Goal: Communication & Community: Ask a question

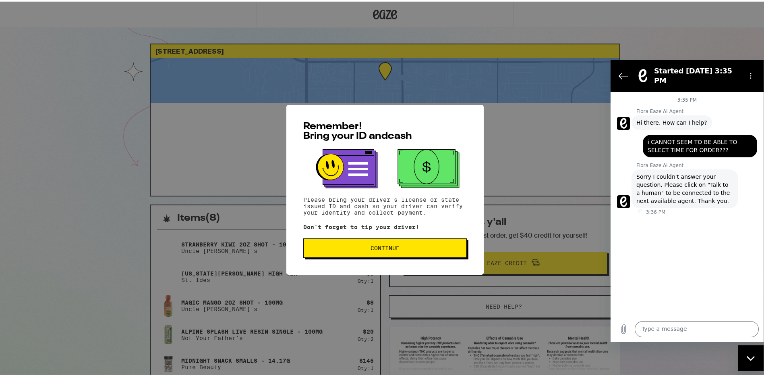
click at [404, 245] on span "Continue" at bounding box center [385, 246] width 150 height 6
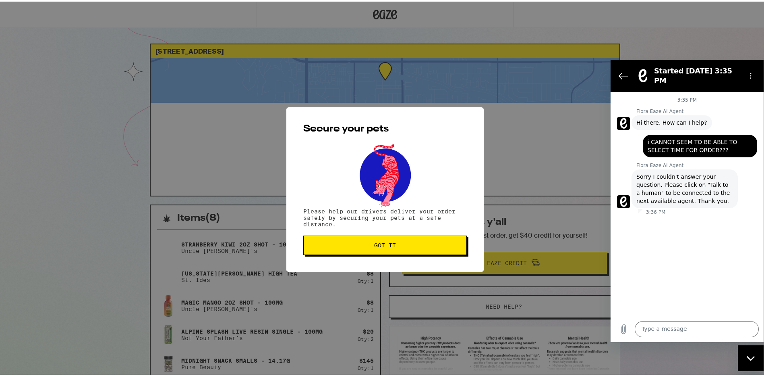
click at [392, 246] on span "Got it" at bounding box center [385, 244] width 22 height 6
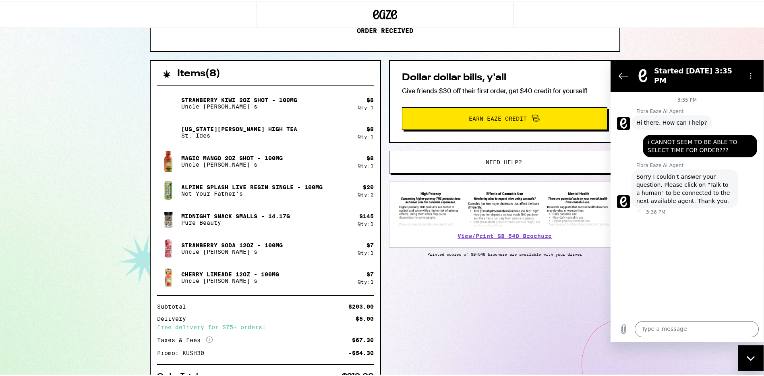
scroll to position [146, 0]
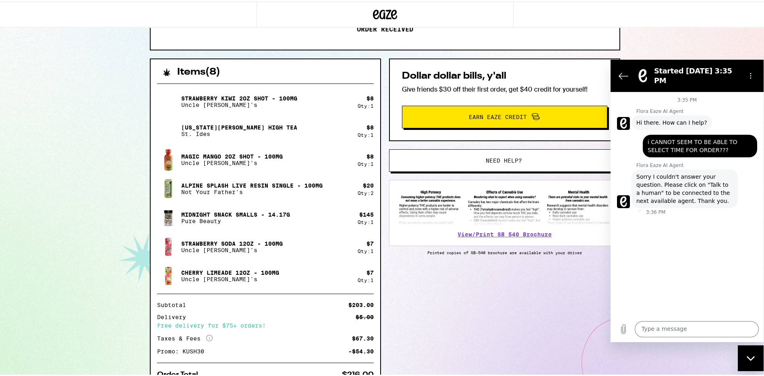
click at [514, 156] on span "Need help?" at bounding box center [504, 159] width 36 height 6
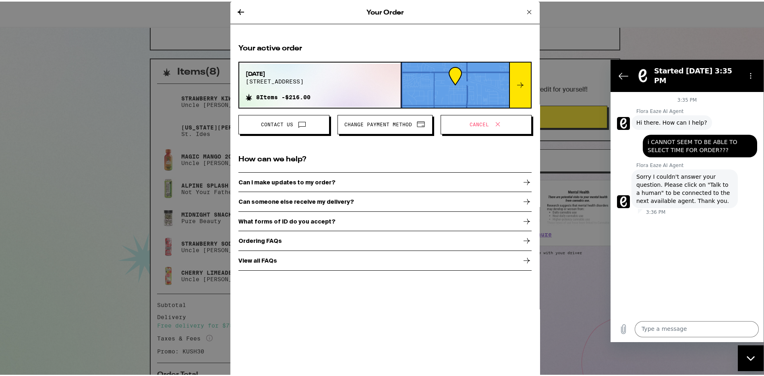
click at [299, 183] on p "Can I make updates to my order?" at bounding box center [287, 180] width 97 height 6
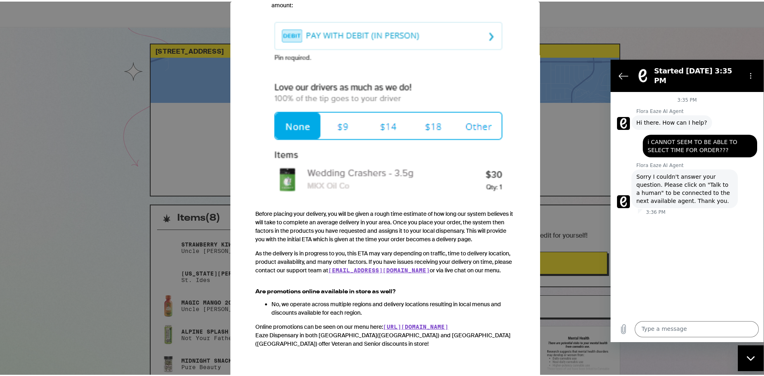
scroll to position [771, 0]
click at [583, 148] on div "Your Order Ordering FAQs We heard from you. You've got questions, and we've got…" at bounding box center [385, 188] width 770 height 376
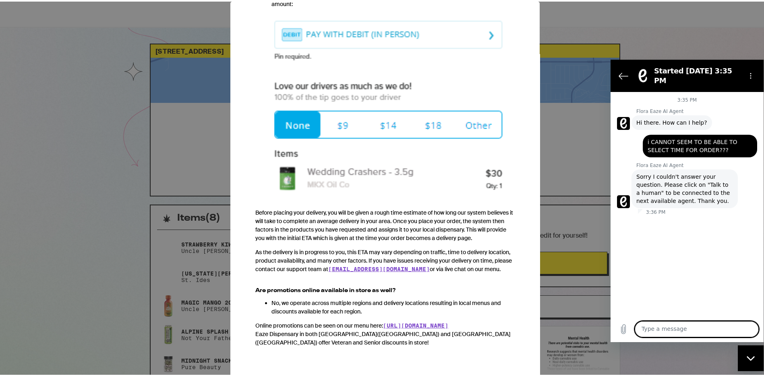
click at [687, 332] on textarea at bounding box center [697, 328] width 124 height 16
type textarea "IVE NOT RECEIVED MY ORDER"
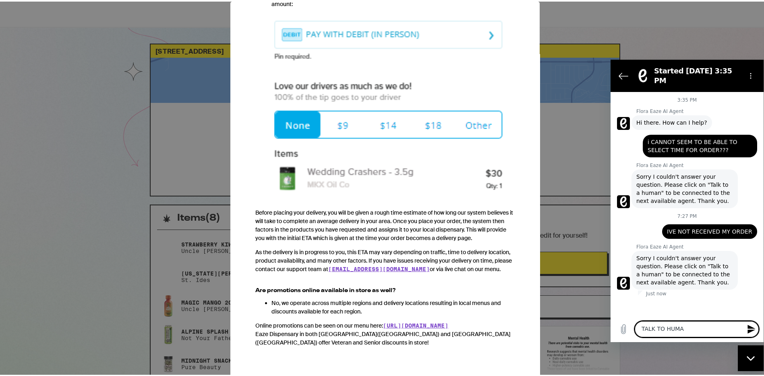
type textarea "TALK TO HUMAN"
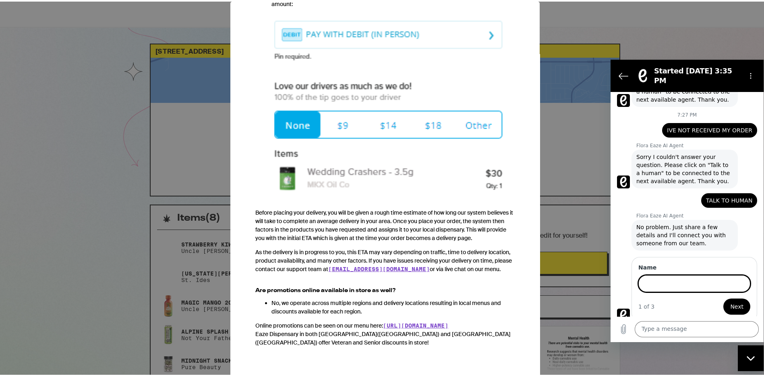
scroll to position [100, 0]
drag, startPoint x: 695, startPoint y: 273, endPoint x: 1175, endPoint y: 351, distance: 486.2
click at [611, 293] on html "Started [DATE] 3:35 PM 3:35 PM Flora Eaze AI Agent [PERSON_NAME] AI Agent says:…" at bounding box center [687, 200] width 153 height 282
type input "[PERSON_NAME]"
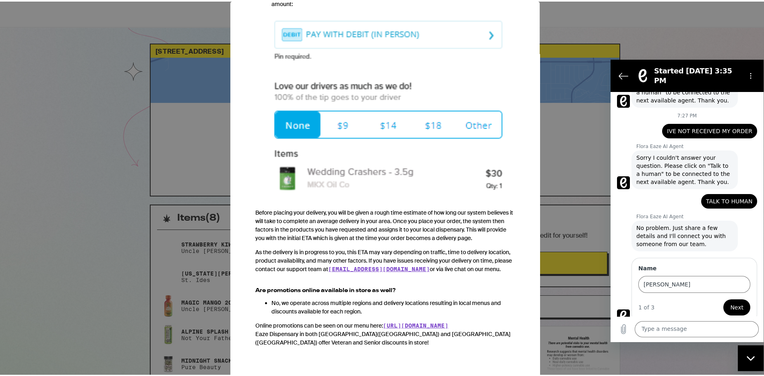
click at [729, 305] on button "Next" at bounding box center [737, 307] width 27 height 16
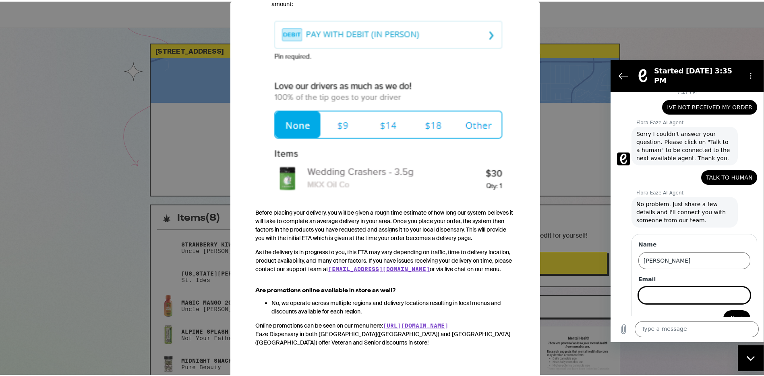
scroll to position [135, 0]
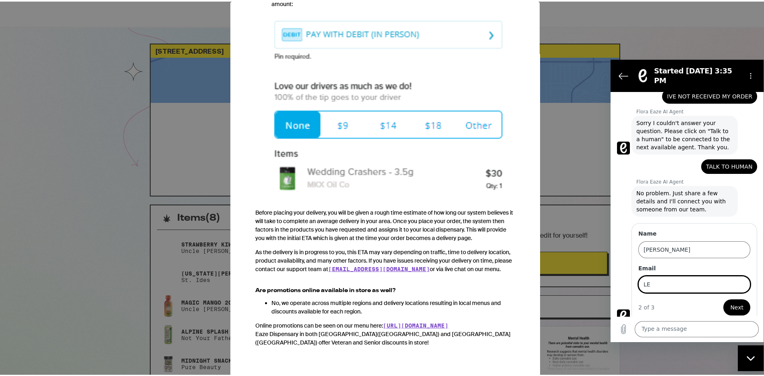
type input "L"
type input "[PERSON_NAME][EMAIL_ADDRESS][DOMAIN_NAME]"
click at [732, 303] on span "Next" at bounding box center [736, 307] width 13 height 10
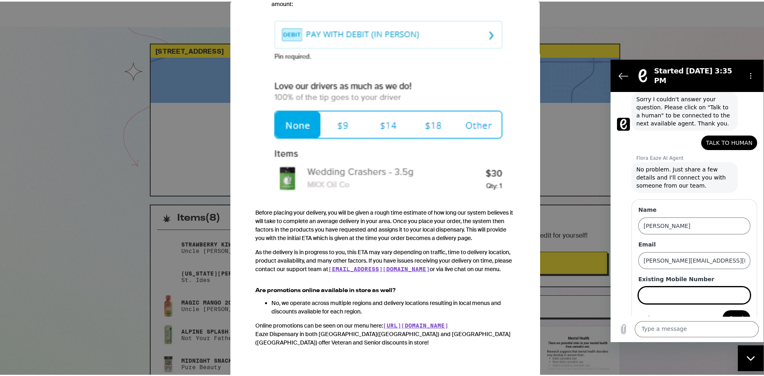
scroll to position [170, 0]
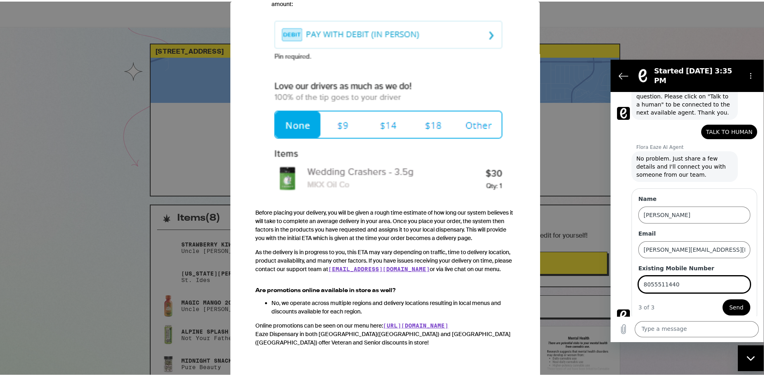
type input "8055511440"
click at [741, 301] on button "Send" at bounding box center [737, 307] width 28 height 16
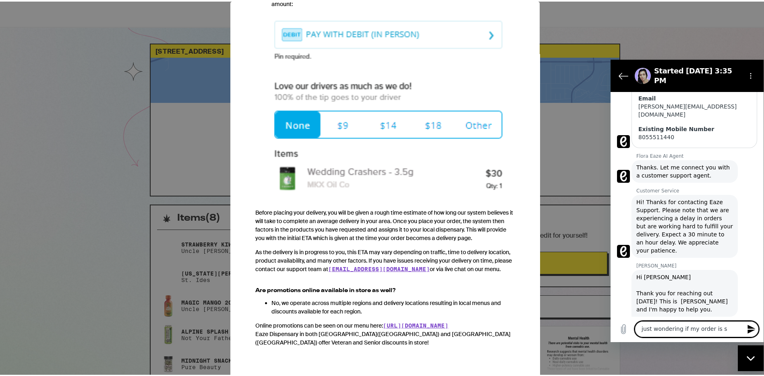
scroll to position [299, 0]
type textarea "just wondering if my order is still coming"
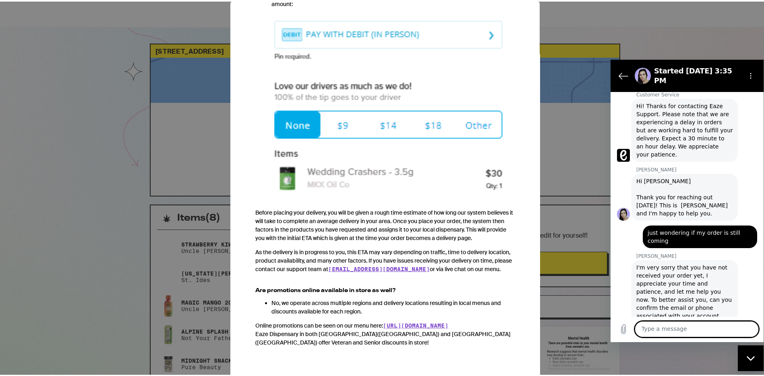
scroll to position [397, 0]
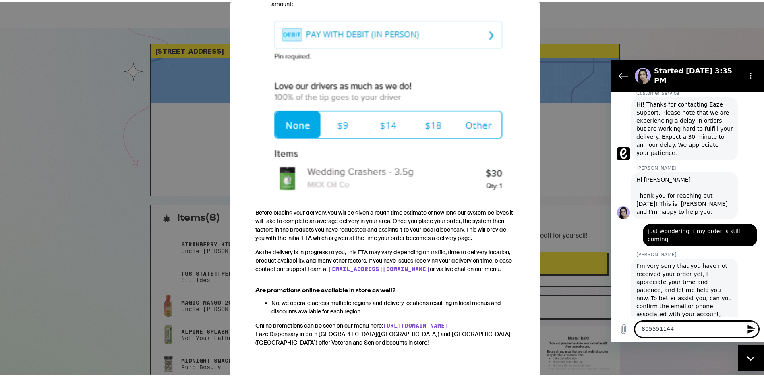
type textarea "8055511440"
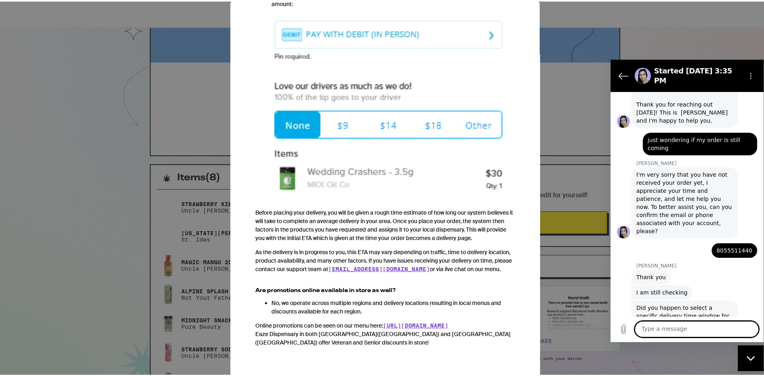
scroll to position [490, 0]
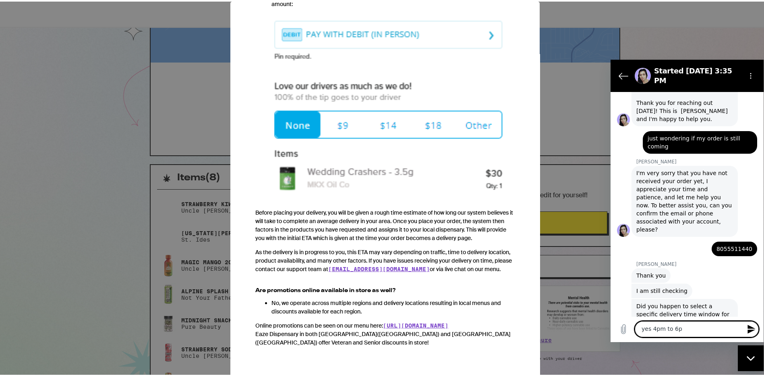
type textarea "yes 4pm to 6pm"
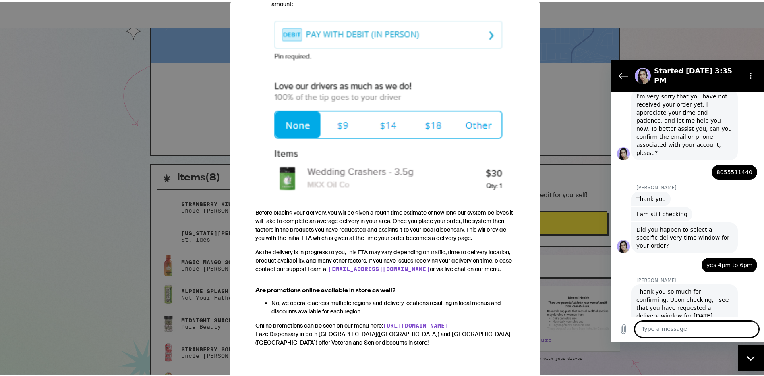
scroll to position [568, 0]
type textarea "no [DATE]"
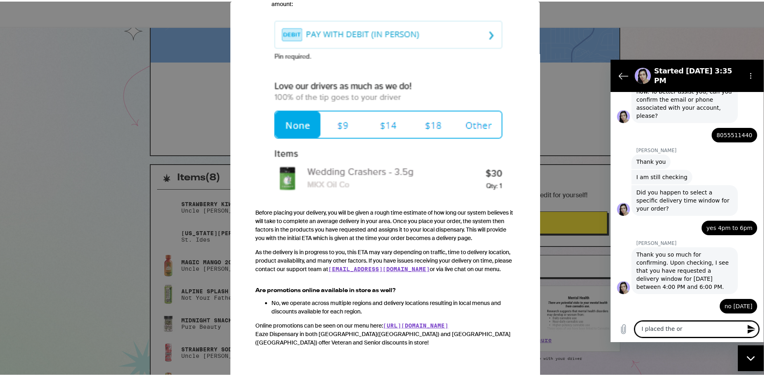
scroll to position [602, 0]
type textarea "I placed the order at 3:35PM"
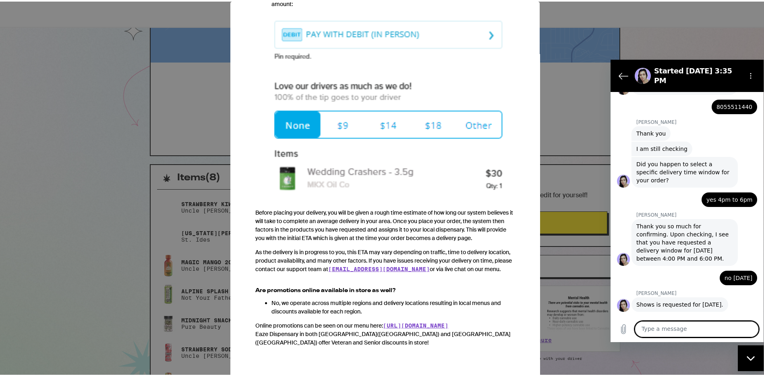
scroll to position [633, 0]
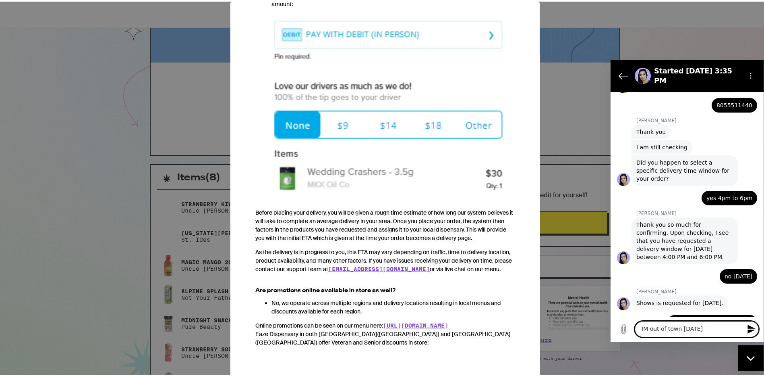
type textarea "IM out of town [DATE]!"
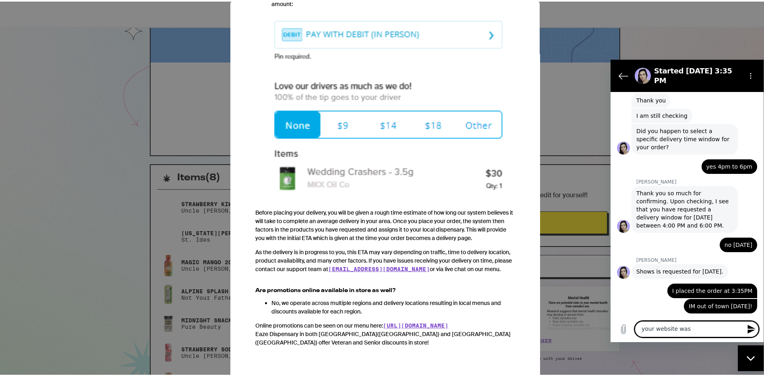
scroll to position [664, 0]
type textarea "y"
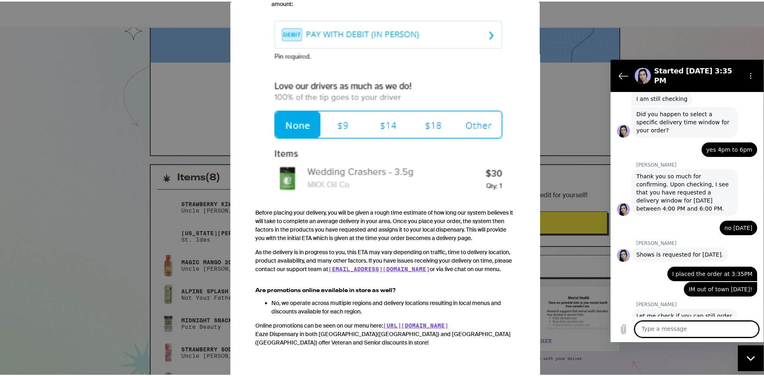
scroll to position [683, 0]
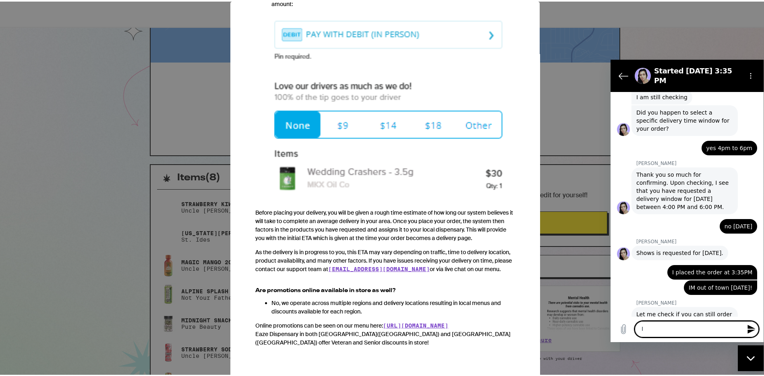
type textarea "I"
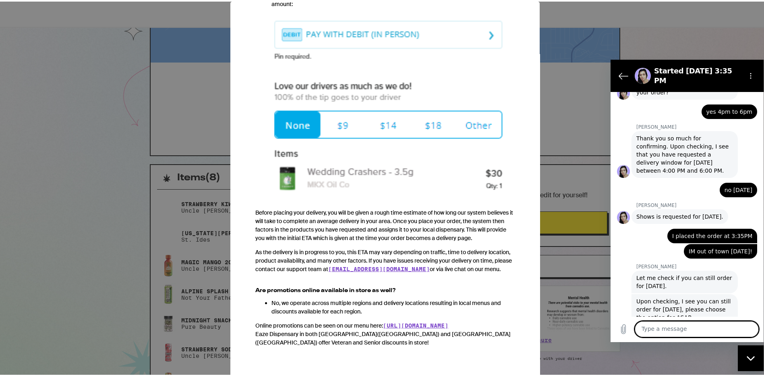
scroll to position [718, 0]
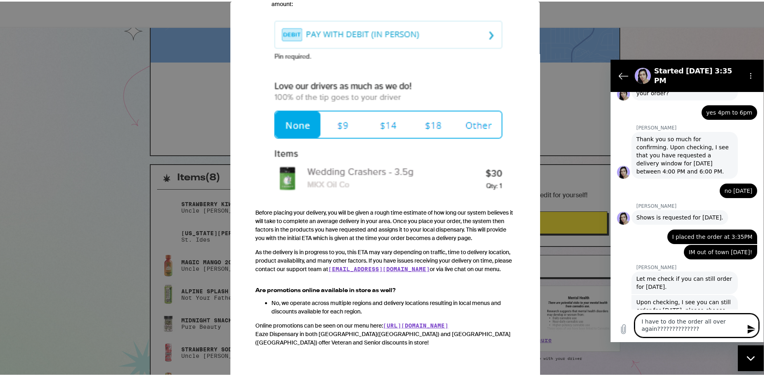
type textarea "I have to do the order all over again???????????????"
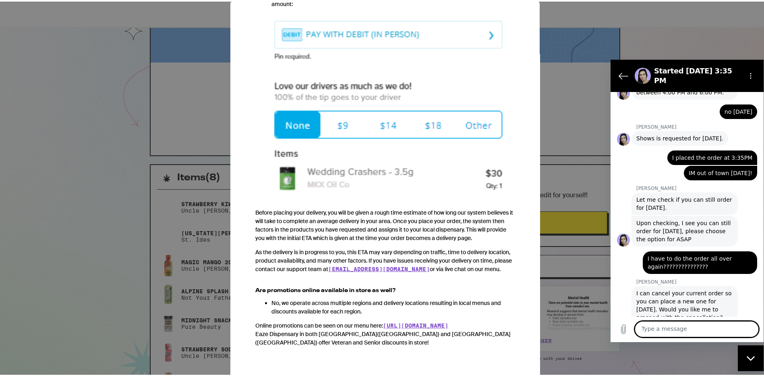
scroll to position [797, 0]
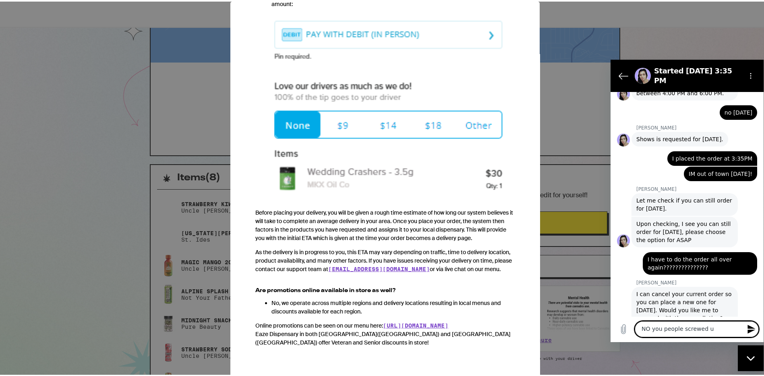
type textarea "NO you people screwed up"
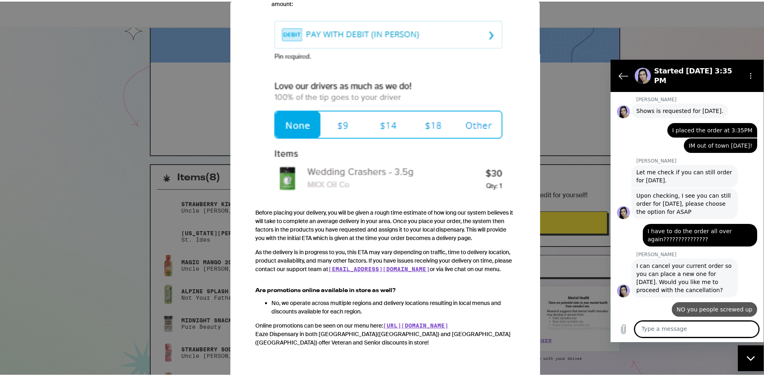
scroll to position [827, 0]
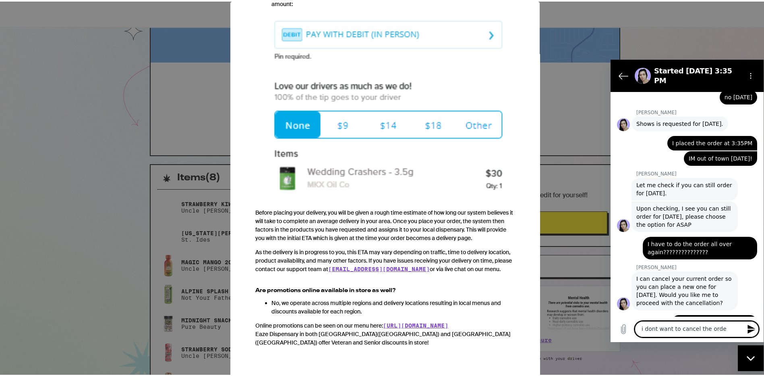
type textarea "i dont want to cancel the order"
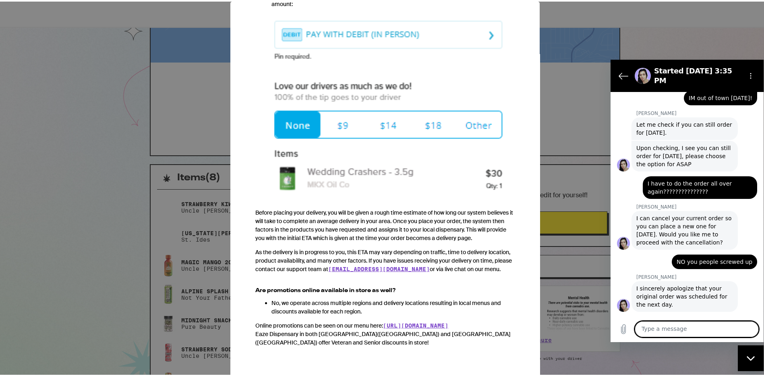
scroll to position [874, 0]
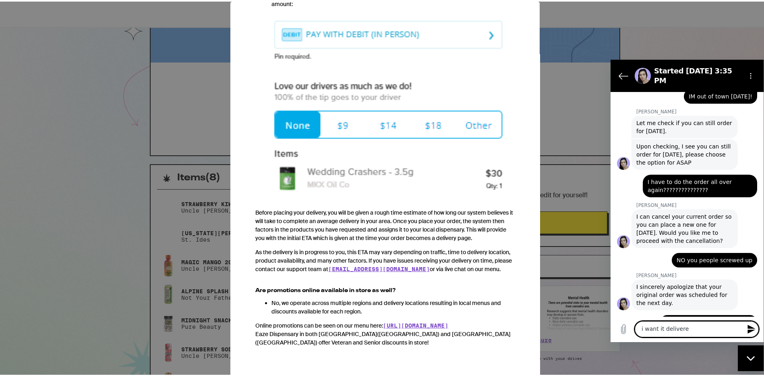
type textarea "i want it delivered"
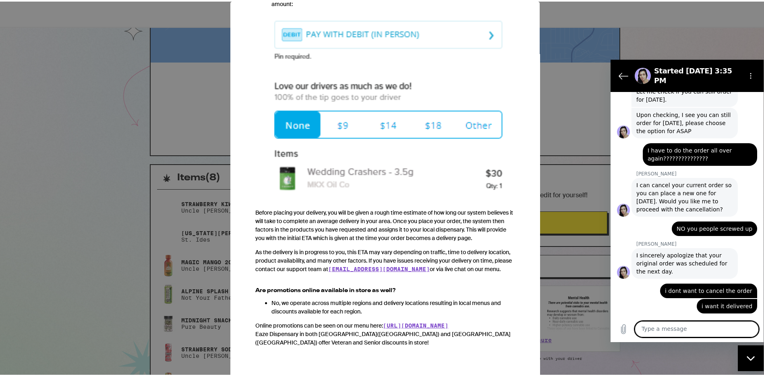
scroll to position [905, 0]
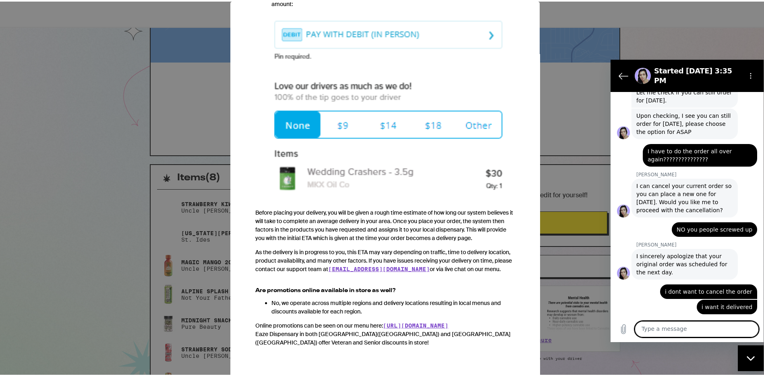
click at [193, 108] on div "Your Order Ordering FAQs We heard from you. You've got questions, and we've got…" at bounding box center [385, 188] width 770 height 376
click at [207, 279] on div "Your Order Ordering FAQs We heard from you. You've got questions, and we've got…" at bounding box center [385, 188] width 770 height 376
click at [482, 28] on img at bounding box center [384, 105] width 259 height 186
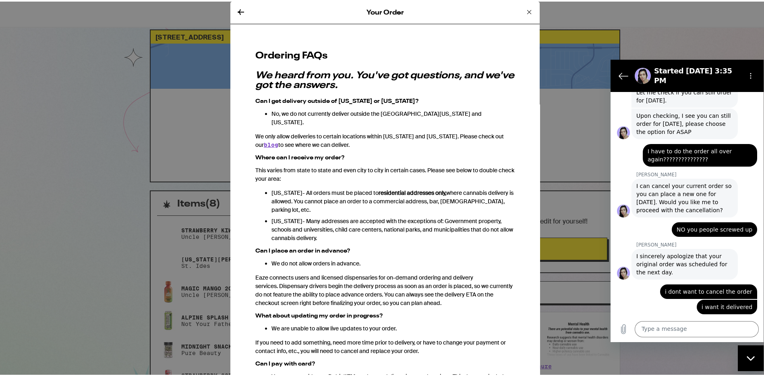
scroll to position [0, 0]
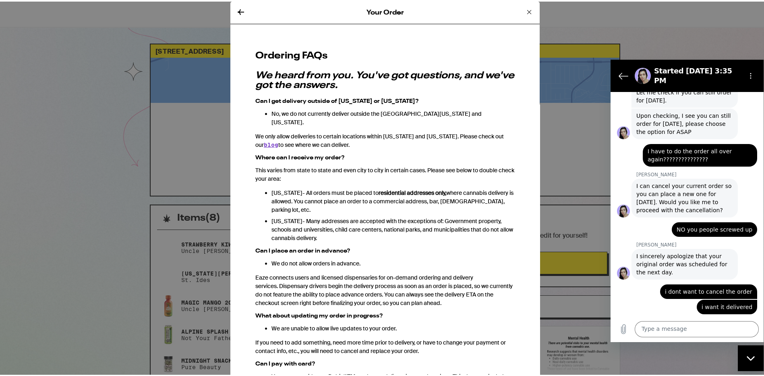
click at [195, 30] on div "Your Order Ordering FAQs We heard from you. You've got questions, and we've got…" at bounding box center [385, 188] width 770 height 376
click at [203, 16] on div "Your Order Ordering FAQs We heard from you. You've got questions, and we've got…" at bounding box center [385, 188] width 770 height 376
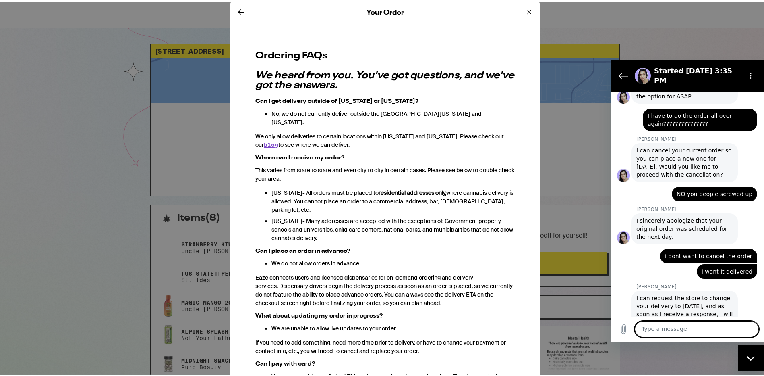
scroll to position [771, 0]
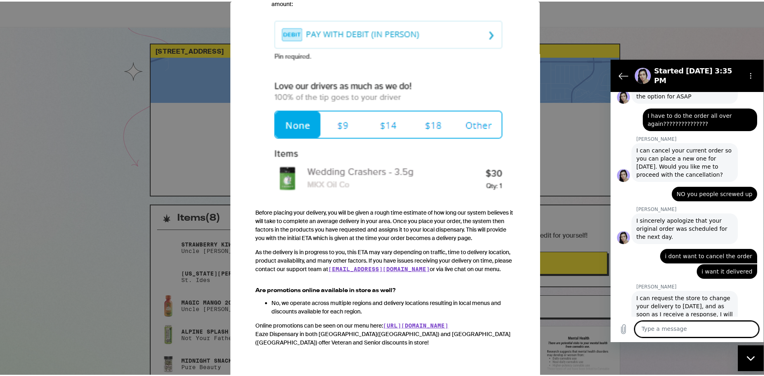
click at [555, 14] on div "Your Order Ordering FAQs We heard from you. You've got questions, and we've got…" at bounding box center [385, 188] width 770 height 376
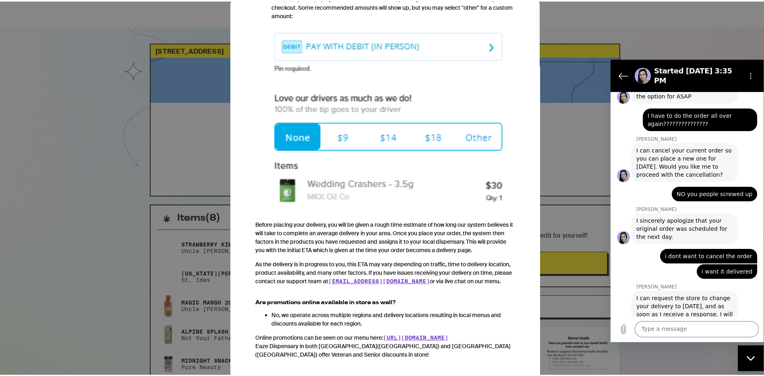
click at [122, 190] on div "Your Order Ordering FAQs We heard from you. You've got questions, and we've got…" at bounding box center [385, 188] width 770 height 376
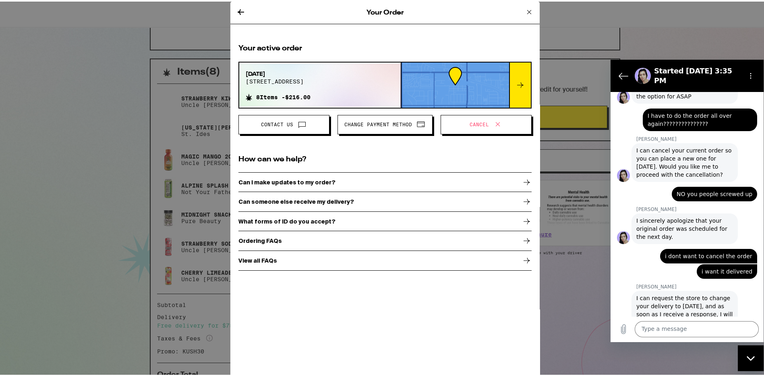
click at [187, 72] on div "Your Order Your active order [DATE][STREET_ADDRESS] 8 Items - $216.00 Contact U…" at bounding box center [385, 188] width 770 height 376
click at [669, 326] on textarea at bounding box center [697, 328] width 124 height 16
type textarea "ok"
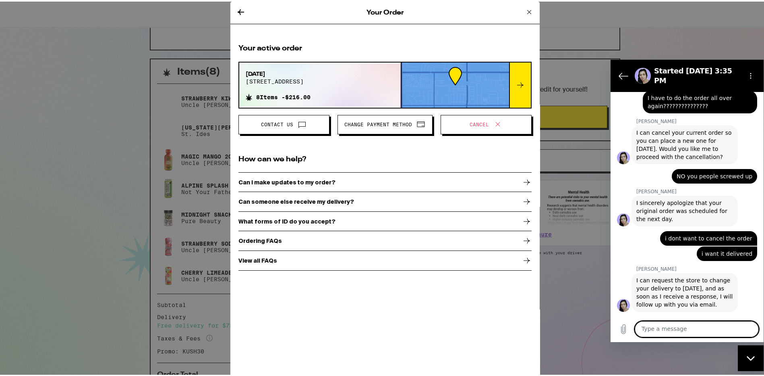
scroll to position [959, 0]
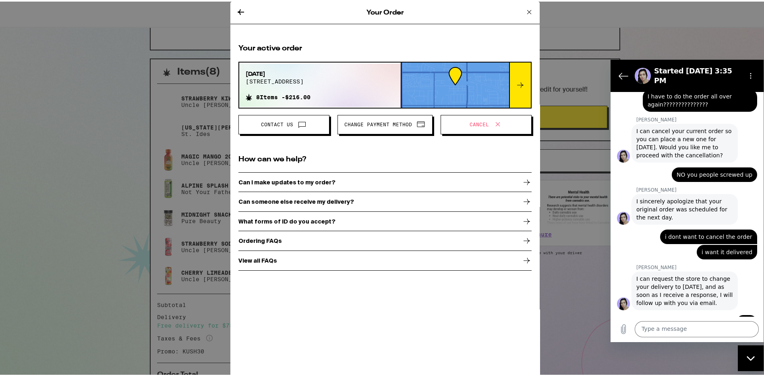
click at [170, 70] on div "Your Order Your active order [DATE][STREET_ADDRESS] 8 Items - $216.00 Contact U…" at bounding box center [385, 188] width 770 height 376
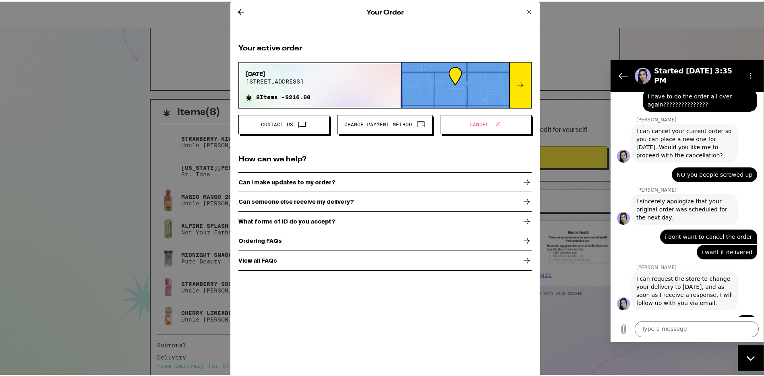
click at [385, 16] on div "Your Order" at bounding box center [384, 11] width 309 height 23
click at [202, 70] on div "Your Order Your active order [DATE][STREET_ADDRESS] 8 Items - $216.00 Contact U…" at bounding box center [385, 188] width 770 height 376
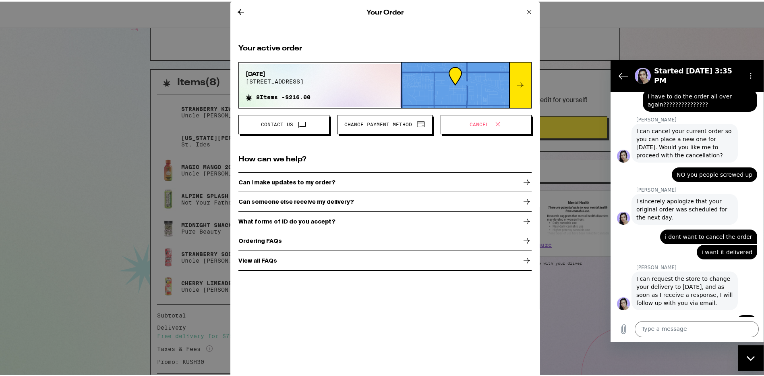
scroll to position [186, 0]
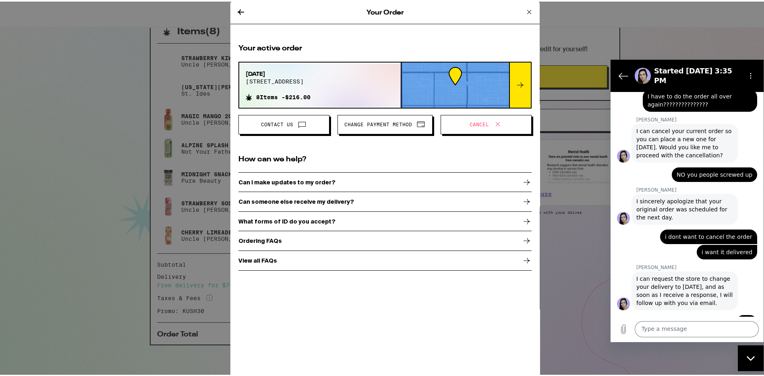
click at [116, 79] on div "Your Order Your active order [DATE][STREET_ADDRESS] 8 Items - $216.00 Contact U…" at bounding box center [385, 188] width 770 height 376
click at [198, 329] on div "Your Order Your active order [DATE][STREET_ADDRESS] 8 Items - $216.00 Contact U…" at bounding box center [385, 188] width 770 height 376
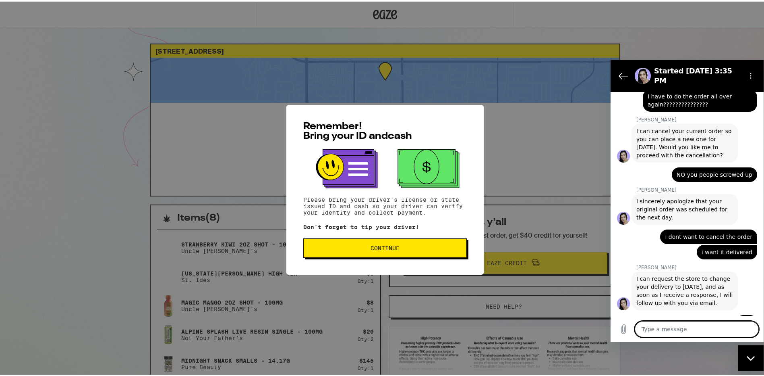
click at [424, 246] on span "Continue" at bounding box center [385, 246] width 150 height 6
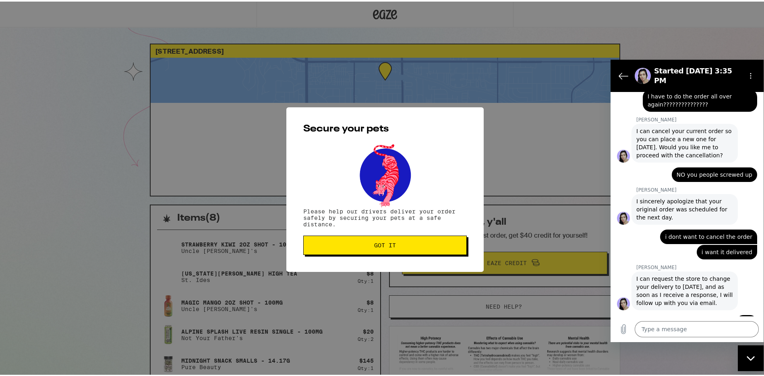
click at [413, 246] on span "Got it" at bounding box center [385, 244] width 150 height 6
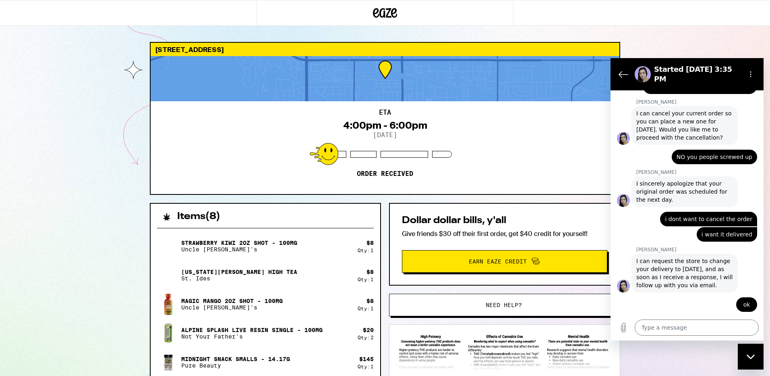
scroll to position [975, 0]
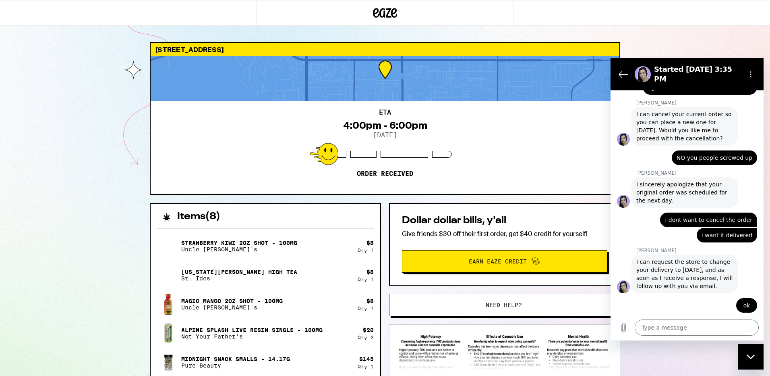
click at [465, 308] on button "Need help?" at bounding box center [504, 304] width 230 height 23
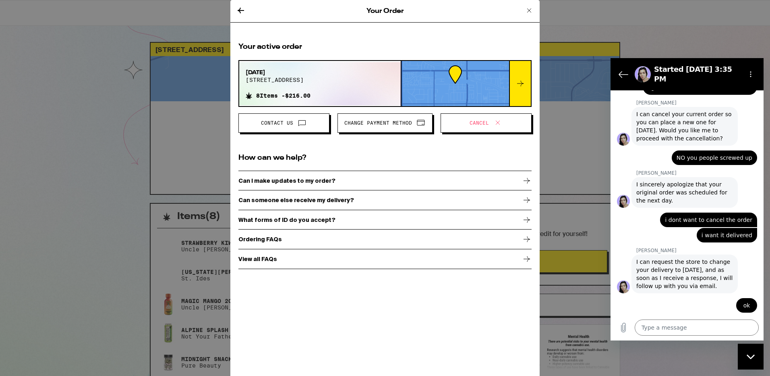
click at [303, 181] on p "Can I make updates to my order?" at bounding box center [287, 180] width 97 height 6
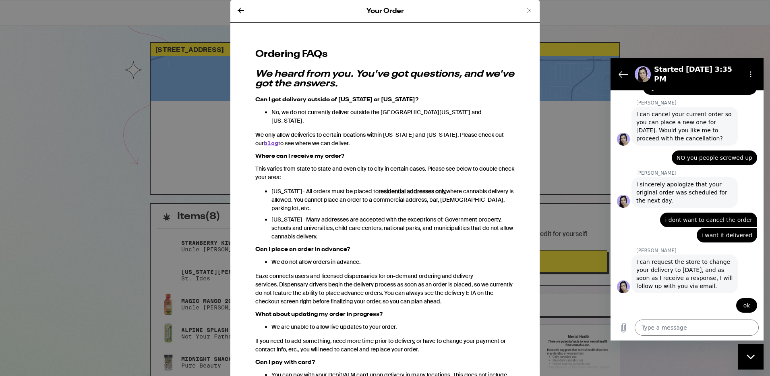
type textarea "x"
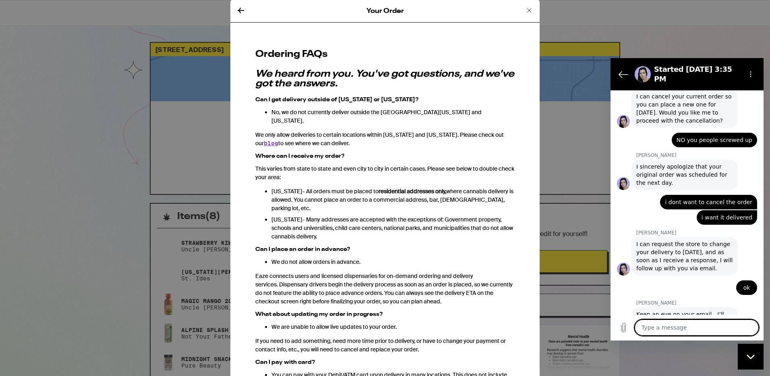
scroll to position [994, 0]
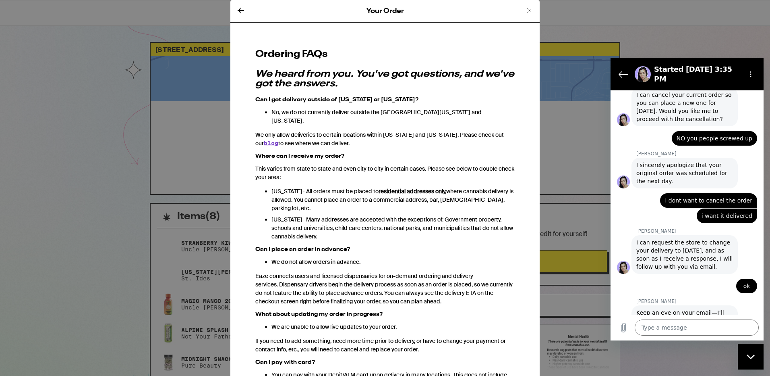
click at [165, 27] on div "Your Order Ordering FAQs We heard from you. You've got questions, and we've got…" at bounding box center [385, 188] width 770 height 376
